Goal: Information Seeking & Learning: Find specific fact

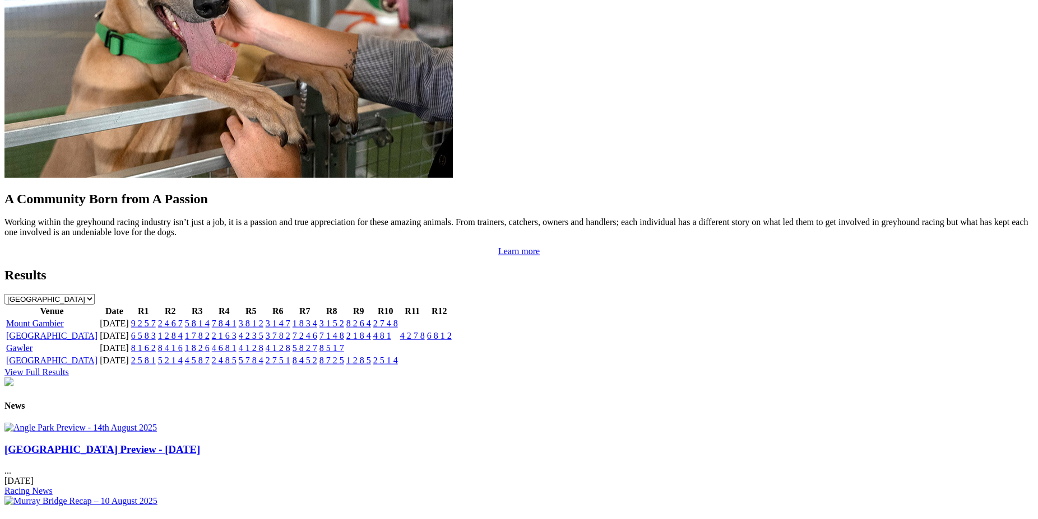
scroll to position [1019, 0]
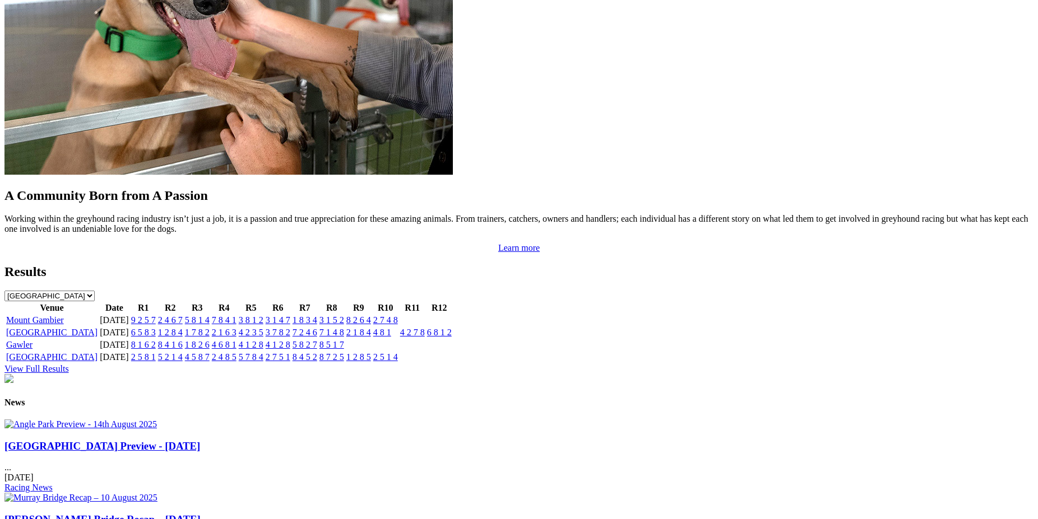
click at [452, 328] on link "6 8 1 2" at bounding box center [439, 333] width 25 height 10
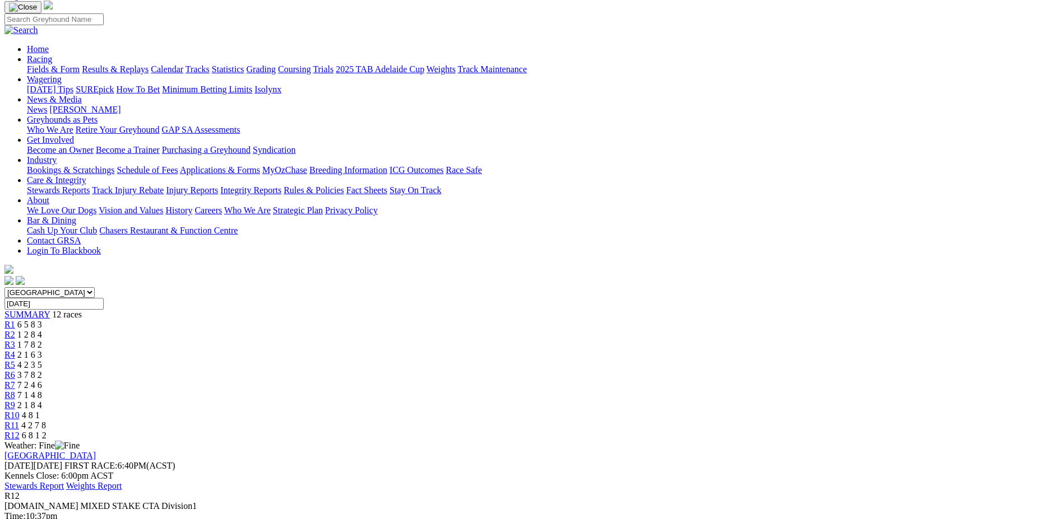
scroll to position [57, 0]
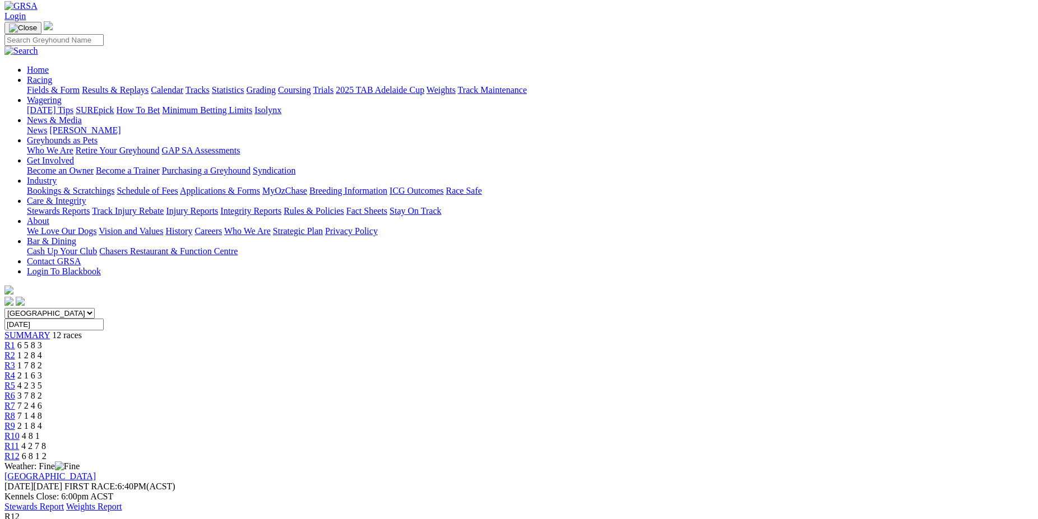
click at [19, 442] on span "R11" at bounding box center [11, 447] width 15 height 10
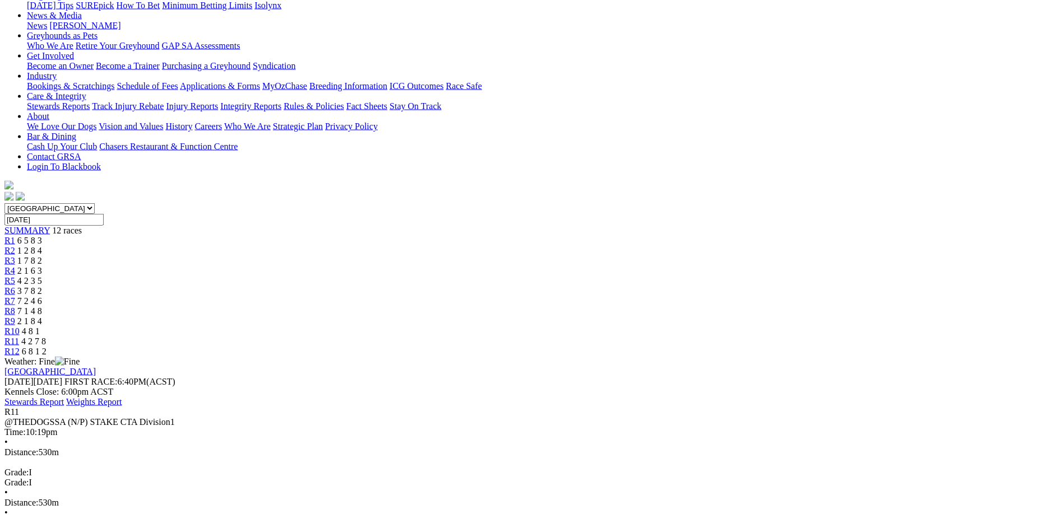
scroll to position [171, 0]
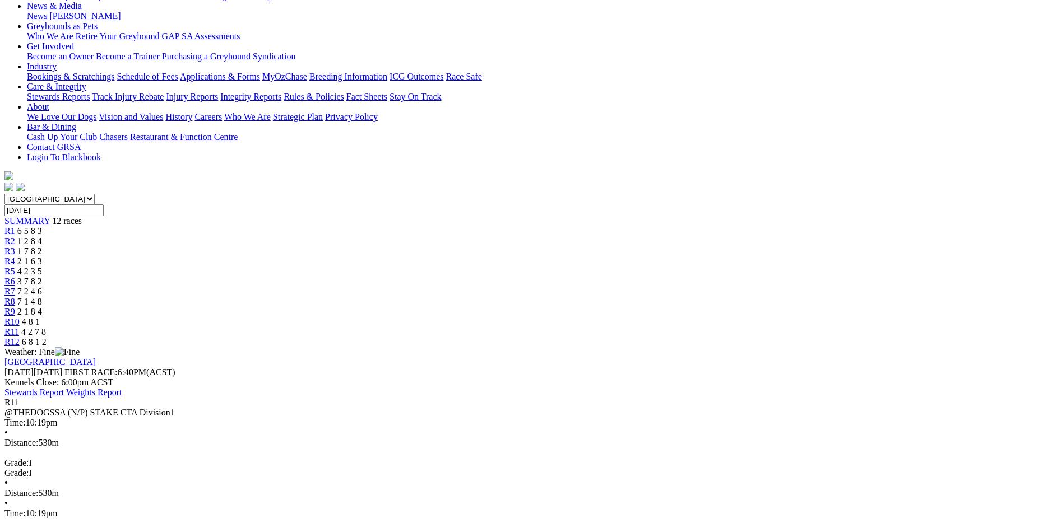
click at [20, 317] on span "R10" at bounding box center [11, 322] width 15 height 10
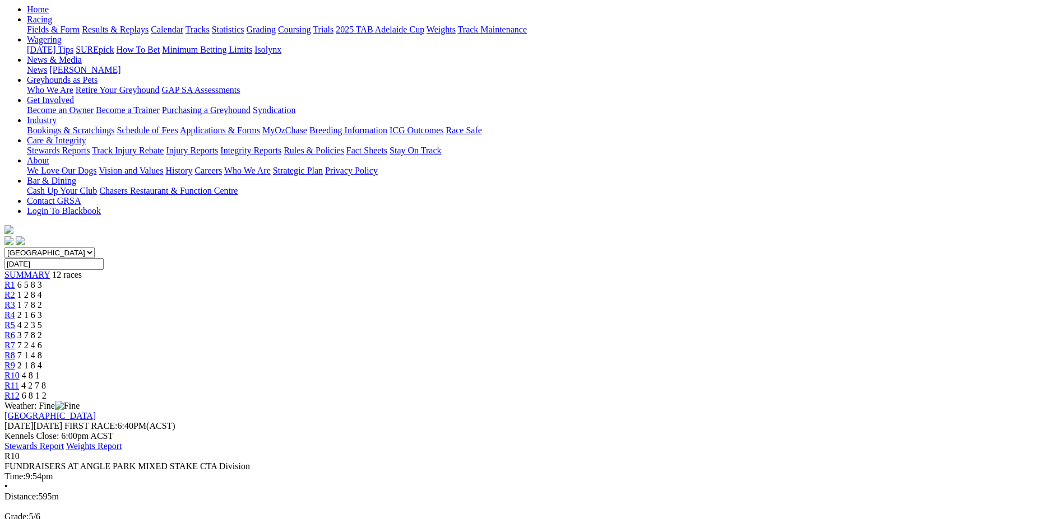
scroll to position [114, 0]
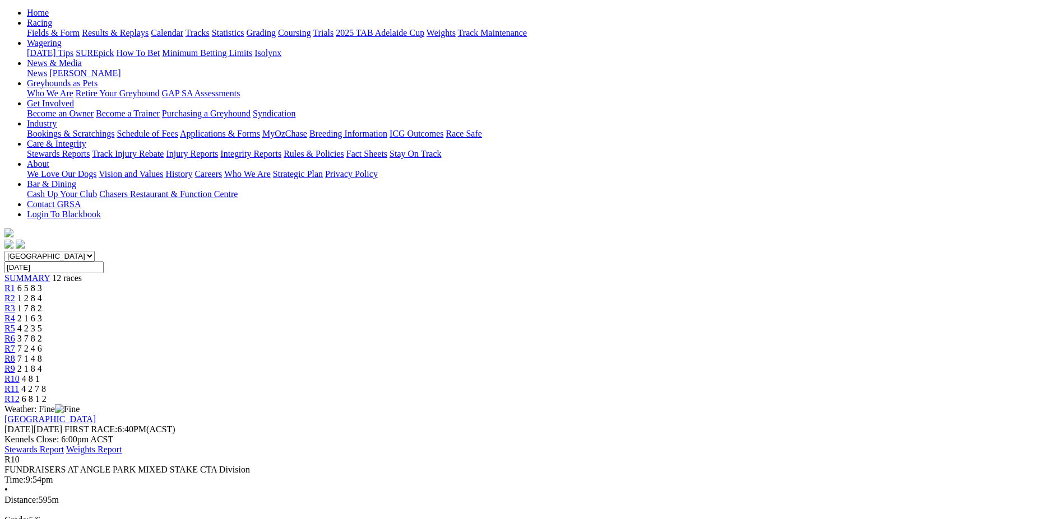
click at [15, 364] on span "R9" at bounding box center [9, 369] width 11 height 10
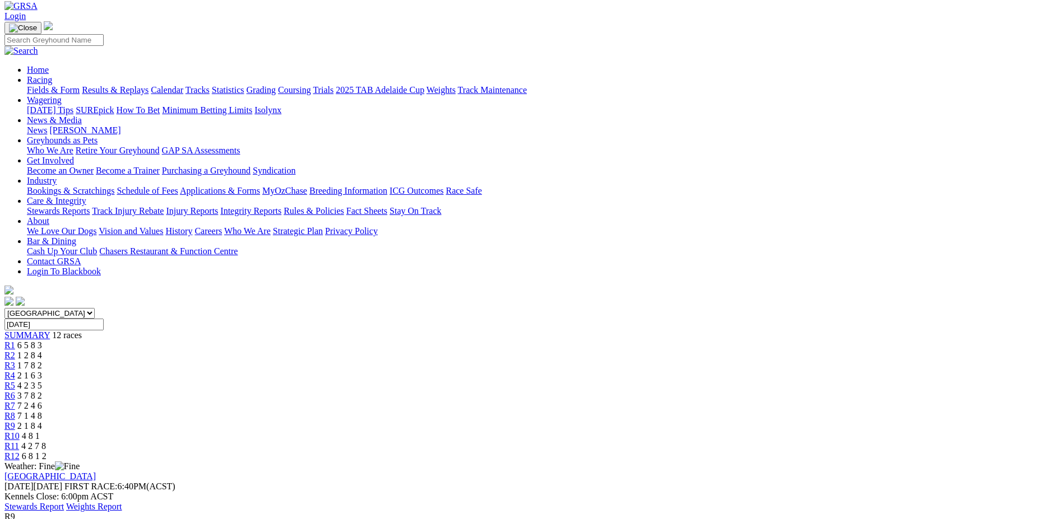
scroll to position [114, 0]
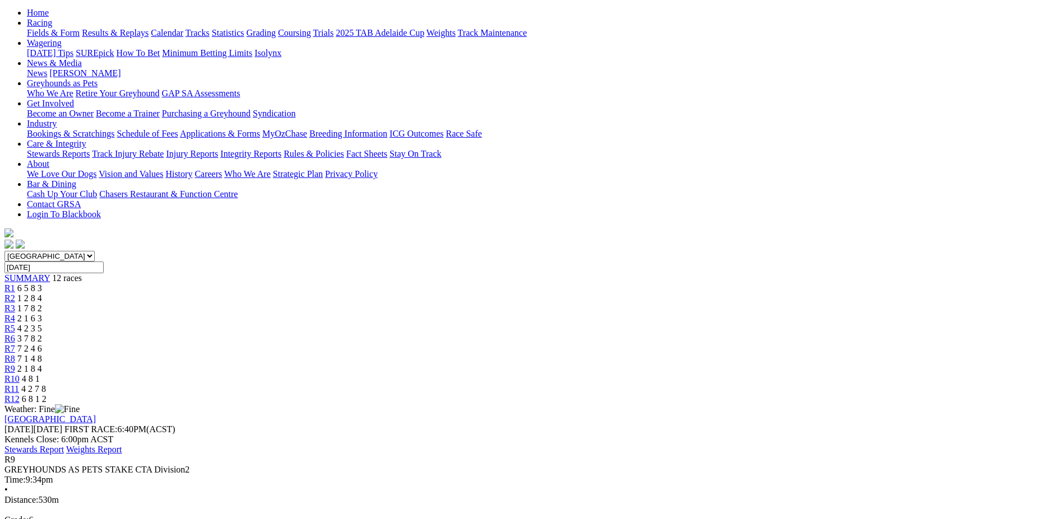
click at [15, 354] on span "R8" at bounding box center [9, 359] width 11 height 10
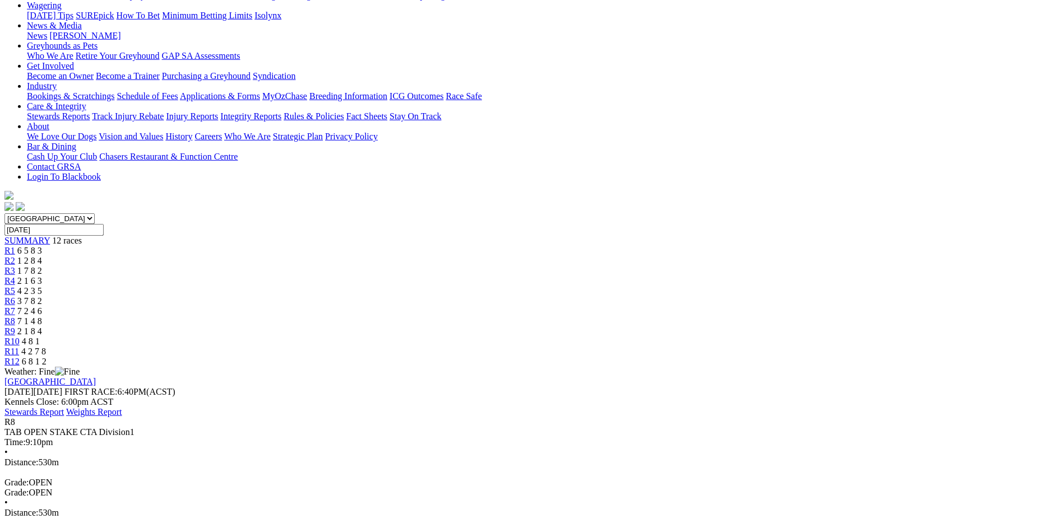
scroll to position [171, 0]
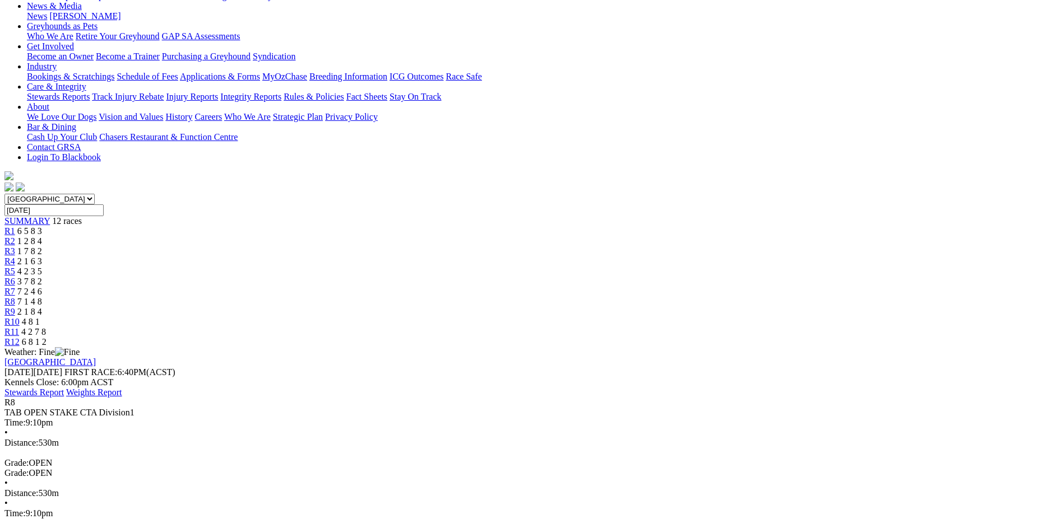
click at [42, 287] on span "7 2 4 6" at bounding box center [29, 292] width 25 height 10
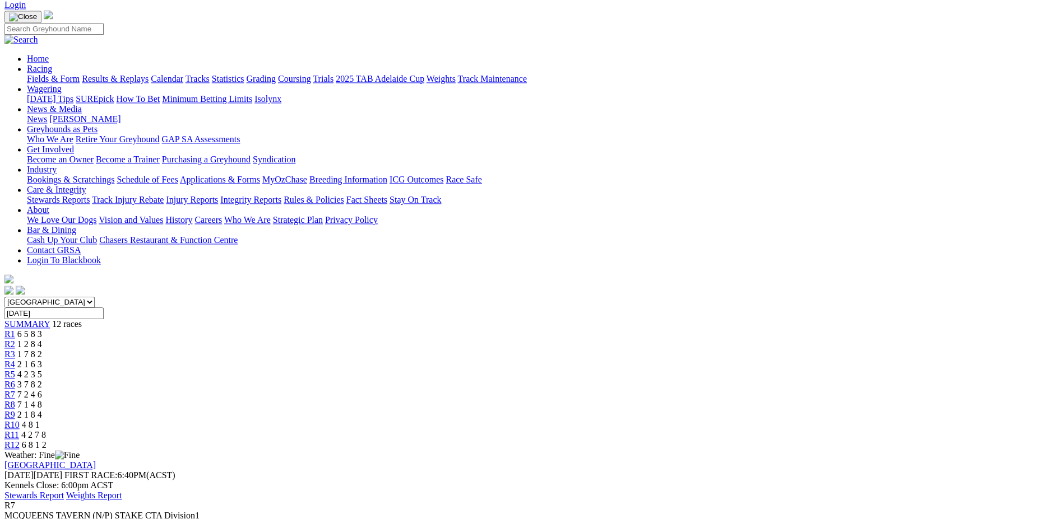
scroll to position [171, 0]
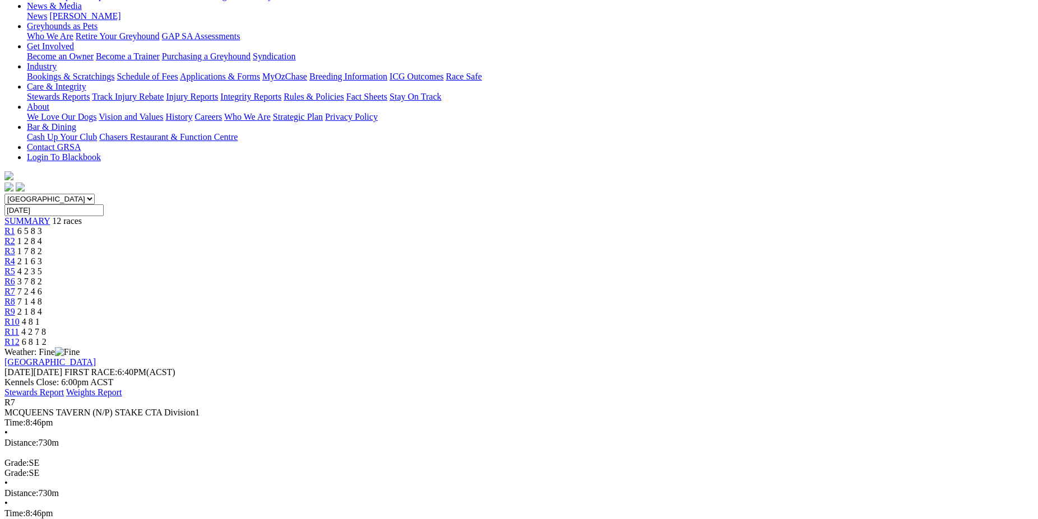
click at [42, 277] on span "3 7 8 2" at bounding box center [29, 282] width 25 height 10
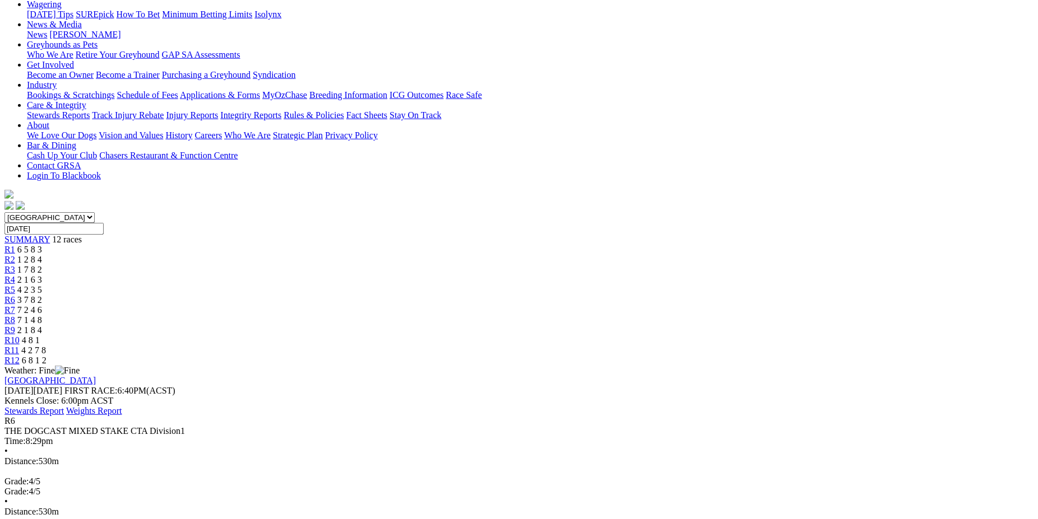
scroll to position [171, 0]
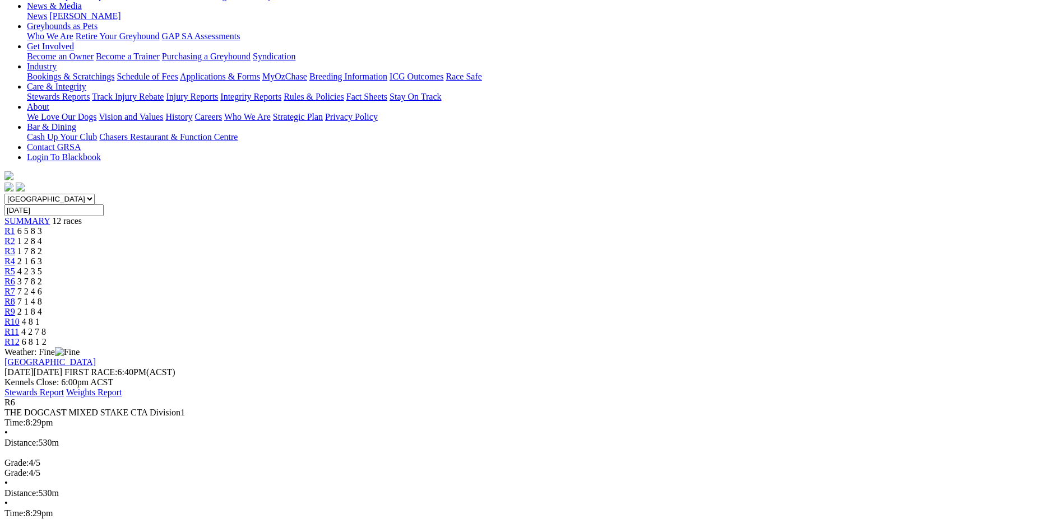
click at [480, 267] on div "R5 4 2 3 5" at bounding box center [518, 272] width 1029 height 10
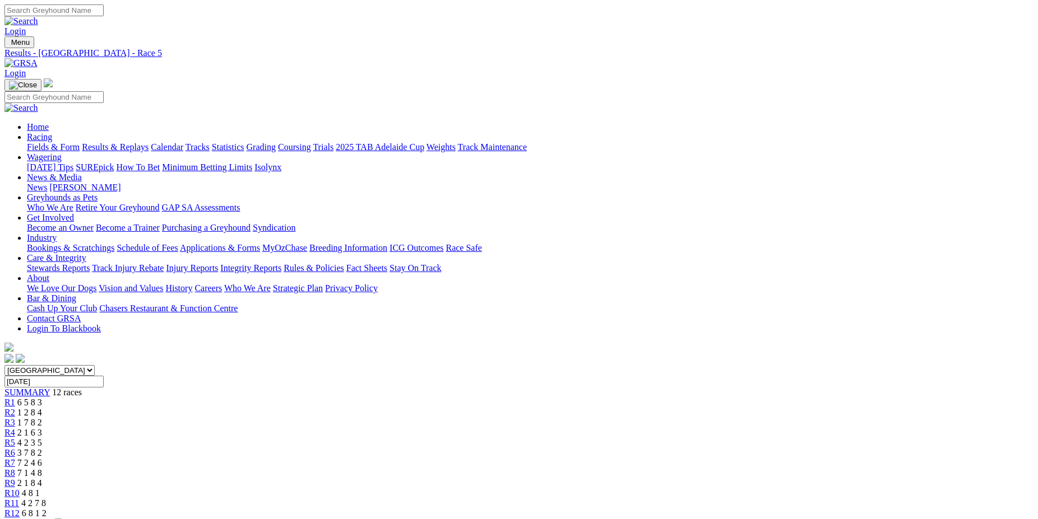
click at [15, 428] on span "R4" at bounding box center [9, 433] width 11 height 10
click at [15, 438] on span "R5" at bounding box center [9, 443] width 11 height 10
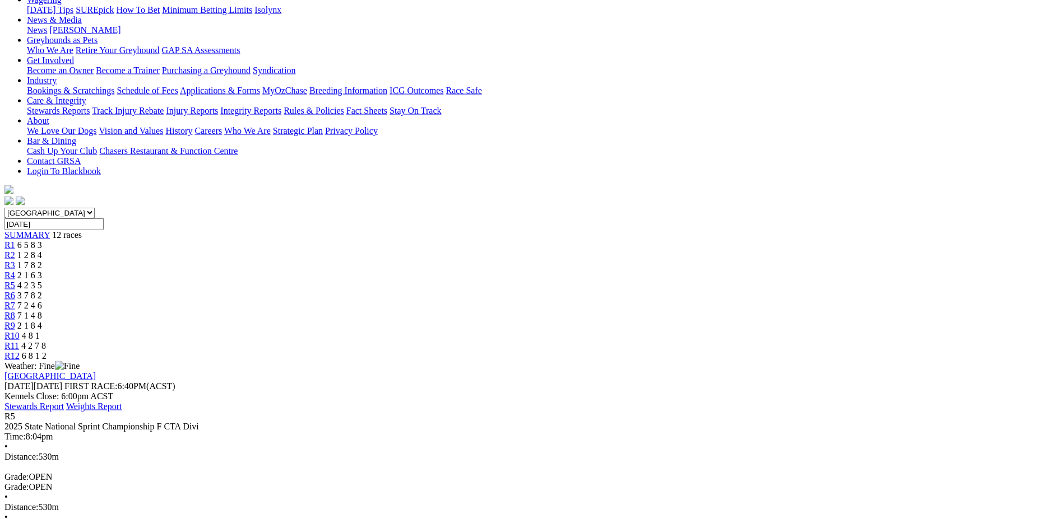
scroll to position [155, 0]
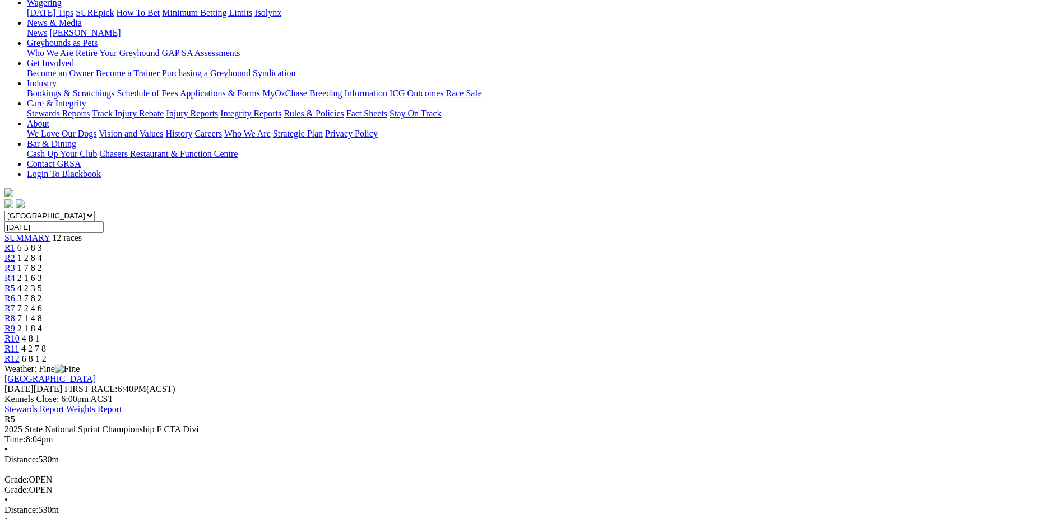
click at [15, 273] on span "R4" at bounding box center [9, 278] width 11 height 10
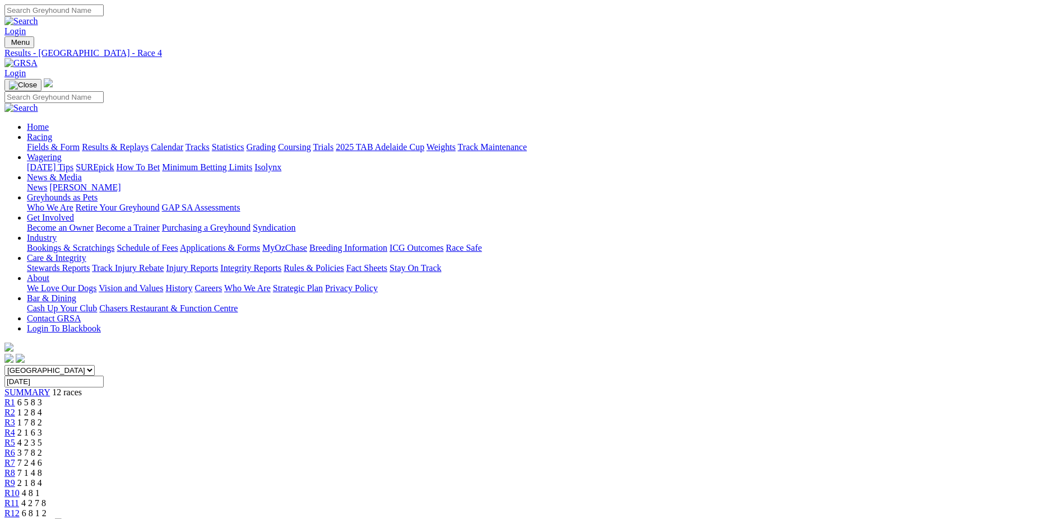
click at [15, 418] on span "R3" at bounding box center [9, 423] width 11 height 10
click at [15, 408] on span "R2" at bounding box center [9, 413] width 11 height 10
click at [273, 398] on div "R1 6 5 8 3" at bounding box center [518, 403] width 1029 height 10
